Goal: Transaction & Acquisition: Subscribe to service/newsletter

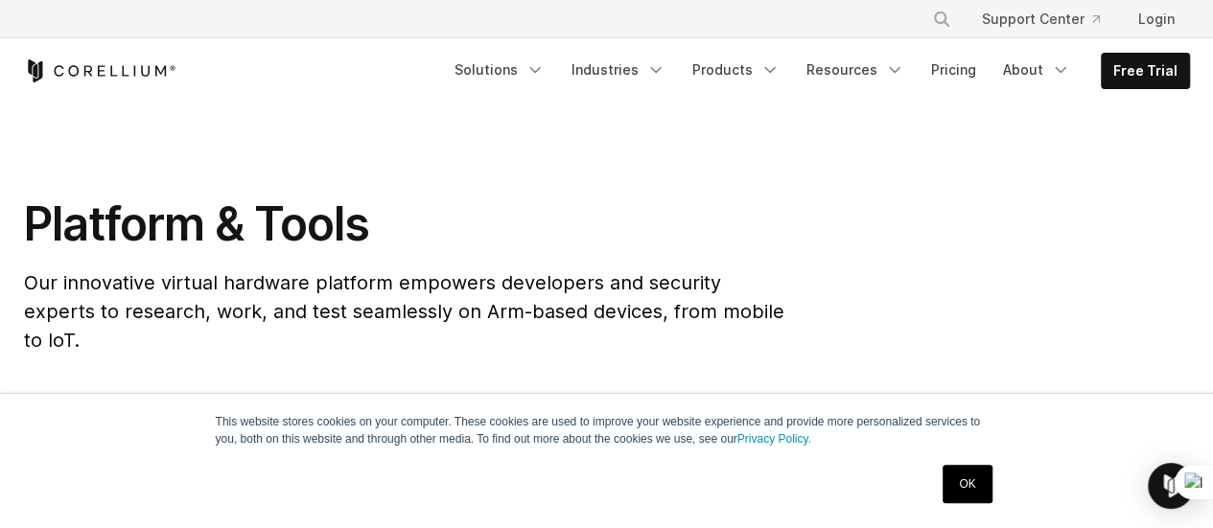
click at [1154, 68] on link "Free Trial" at bounding box center [1145, 71] width 87 height 35
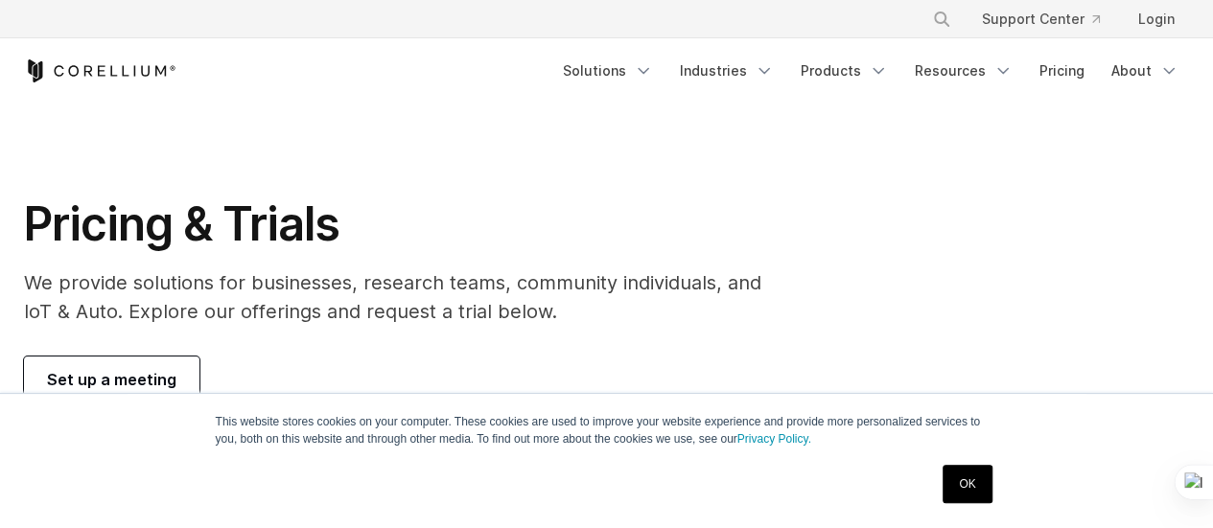
click at [972, 473] on link "OK" at bounding box center [967, 484] width 49 height 38
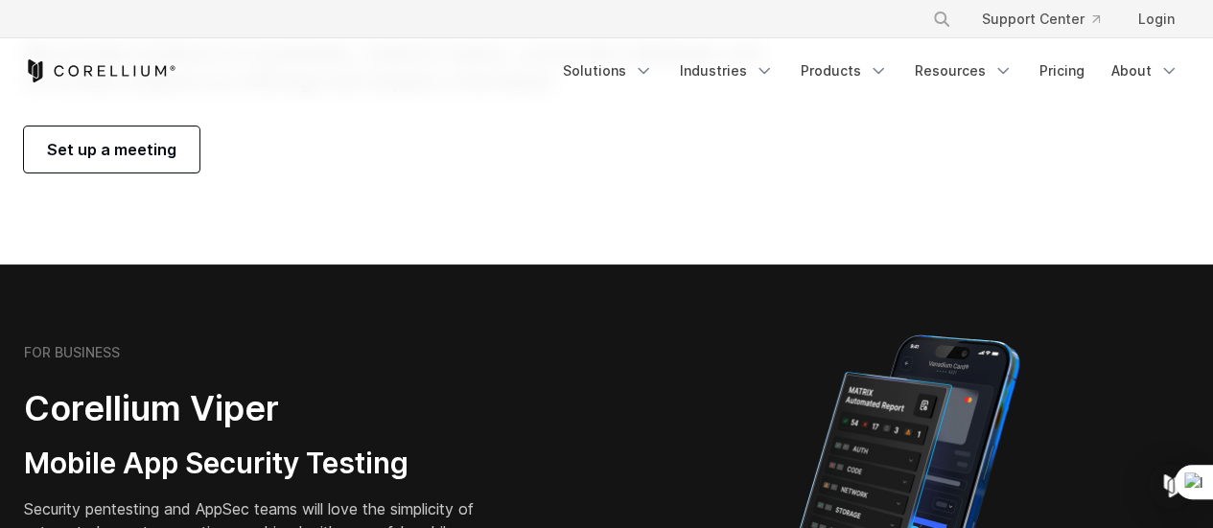
drag, startPoint x: 1220, startPoint y: 68, endPoint x: 1226, endPoint y: 97, distance: 29.5
